Goal: Obtain resource: Download file/media

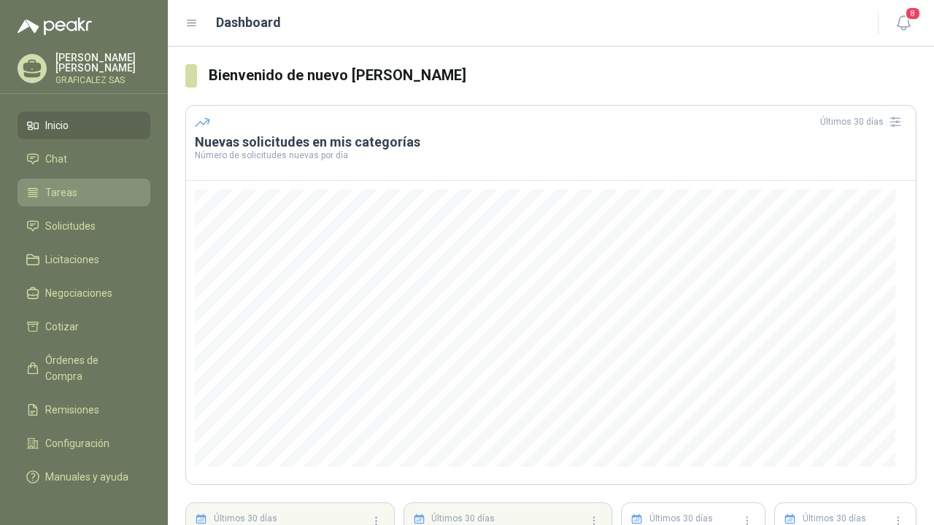
click at [80, 195] on li "Tareas" at bounding box center [83, 193] width 115 height 16
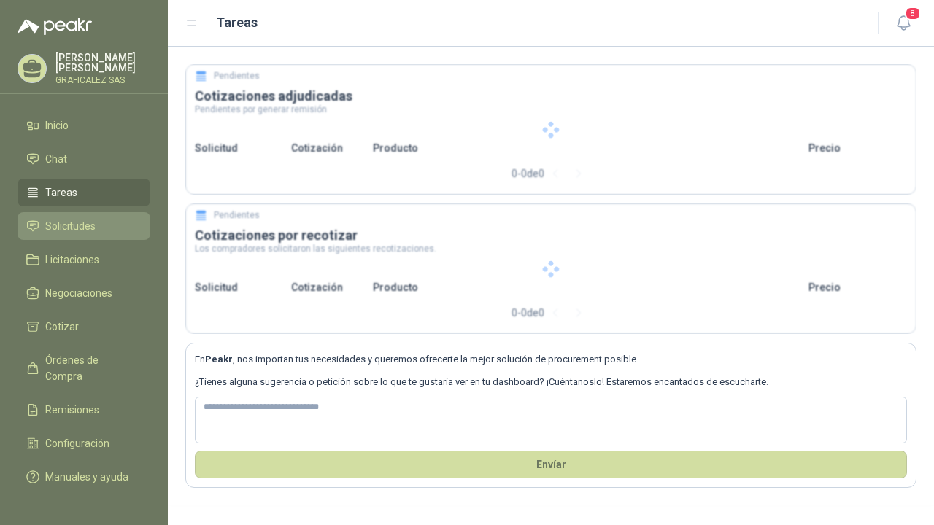
click at [85, 234] on span "Solicitudes" at bounding box center [70, 226] width 50 height 16
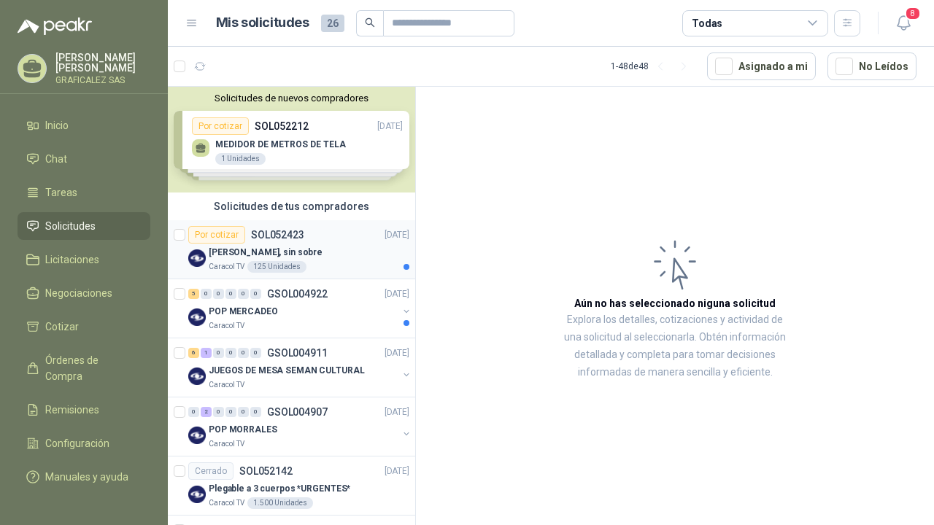
click at [362, 263] on div "Caracol TV 125 Unidades" at bounding box center [309, 267] width 201 height 12
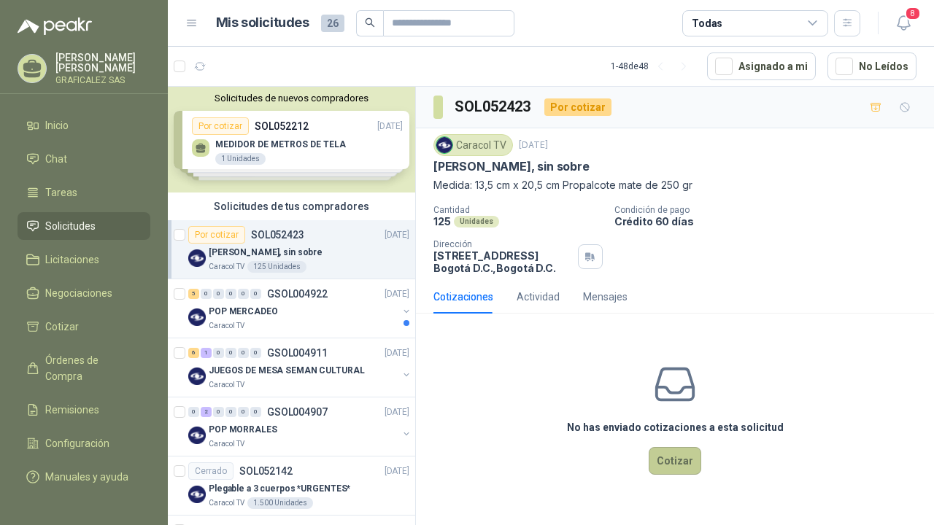
click at [684, 459] on button "Cotizar" at bounding box center [674, 461] width 53 height 28
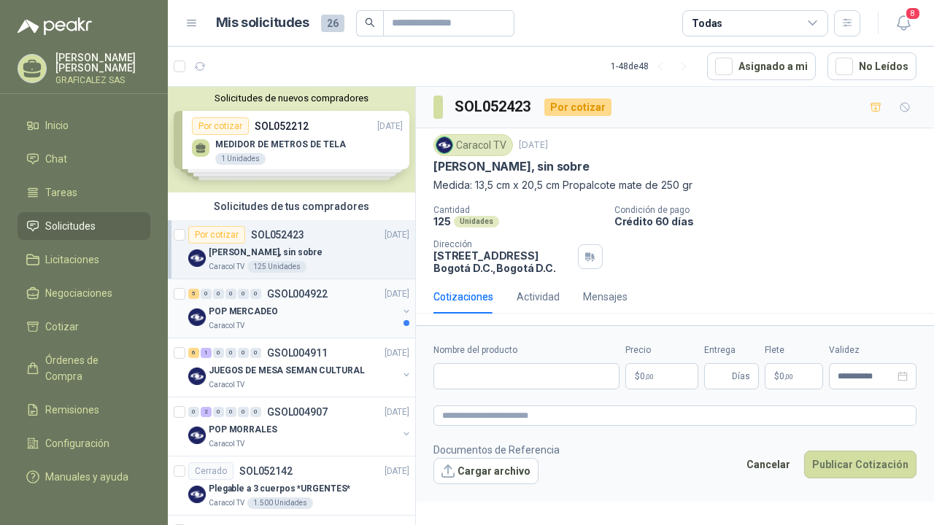
click at [358, 308] on div "POP MERCADEO" at bounding box center [303, 312] width 189 height 18
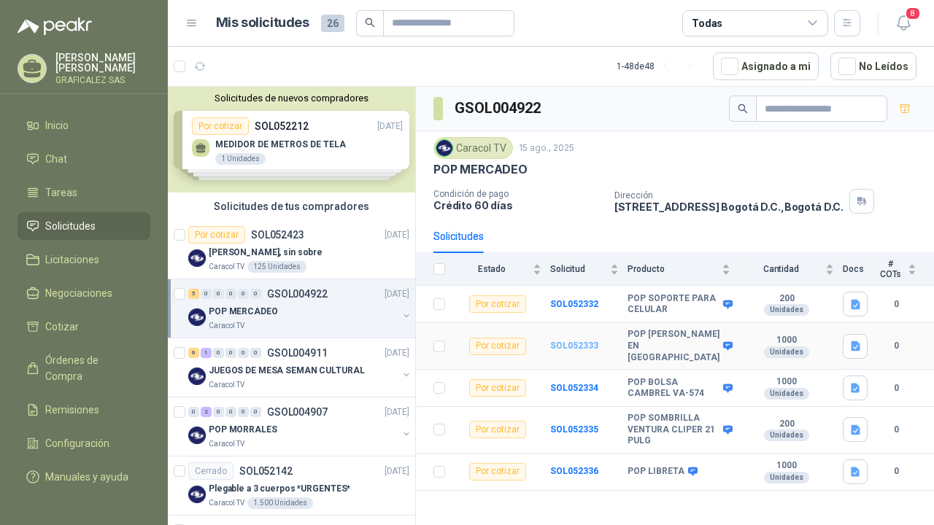
click at [568, 341] on b "SOL052333" at bounding box center [574, 346] width 48 height 10
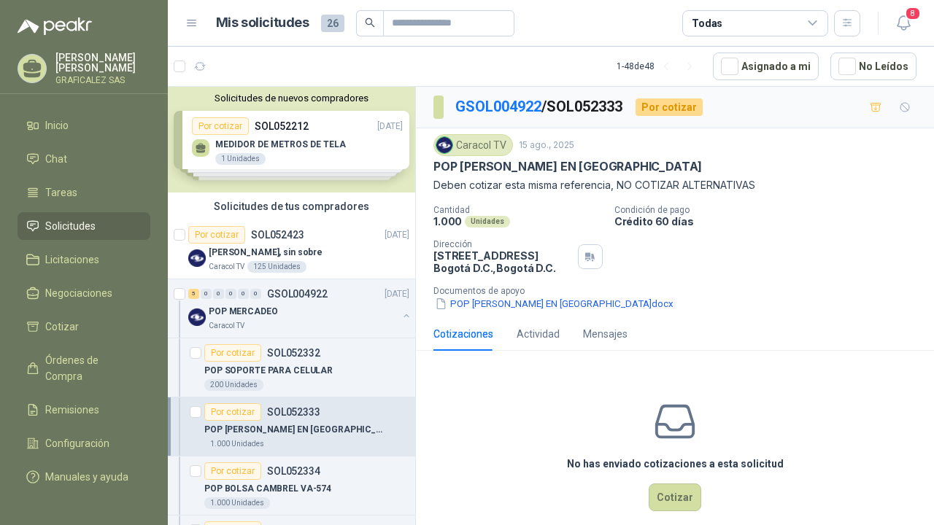
click at [548, 295] on p "Documentos de apoyo" at bounding box center [680, 291] width 495 height 10
click at [546, 298] on button "POP [PERSON_NAME] EN [GEOGRAPHIC_DATA]docx" at bounding box center [553, 303] width 241 height 15
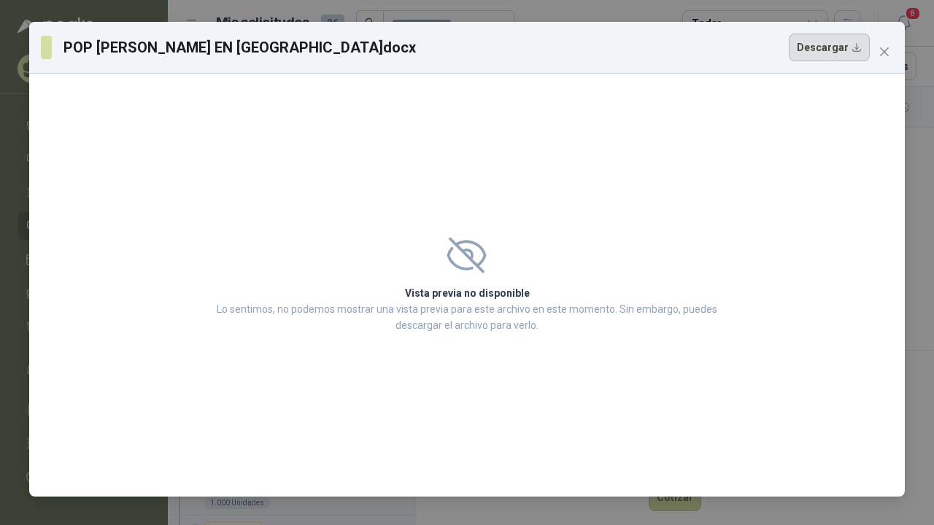
click at [837, 53] on button "Descargar" at bounding box center [829, 48] width 81 height 28
click at [876, 50] on span "Close" at bounding box center [883, 52] width 23 height 12
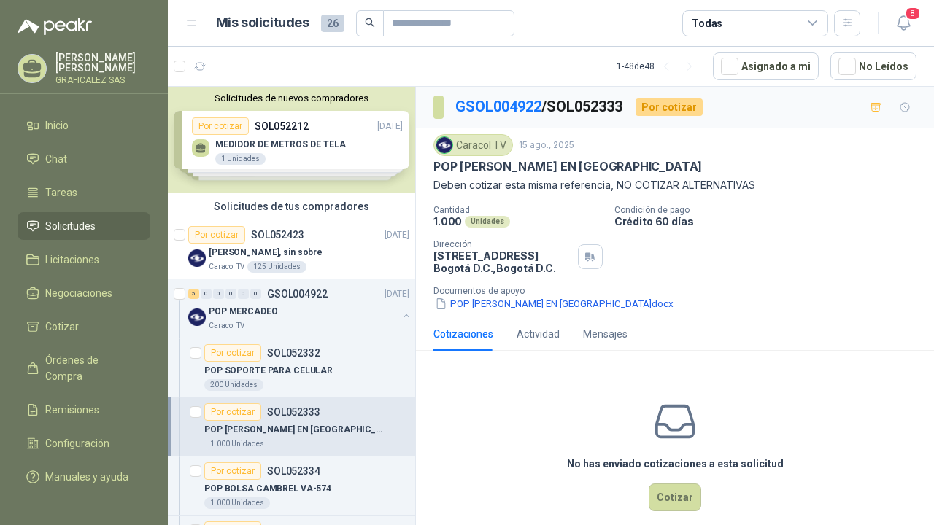
click at [783, 141] on div "Caracol TV [DATE]" at bounding box center [674, 145] width 483 height 22
